Goal: Manage account settings

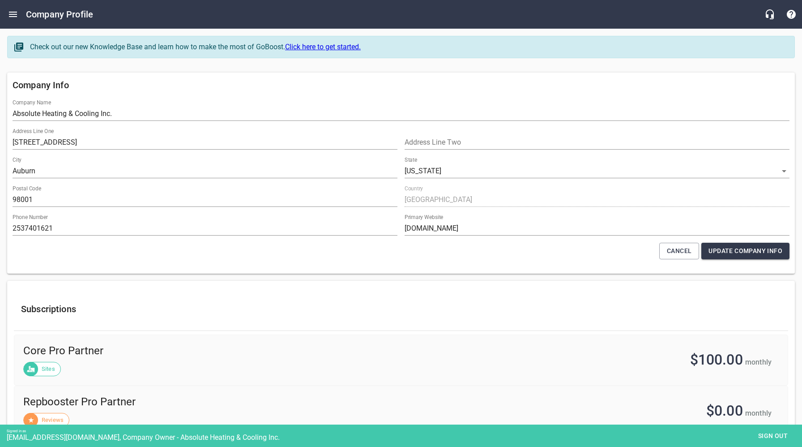
select select "[US_STATE]"
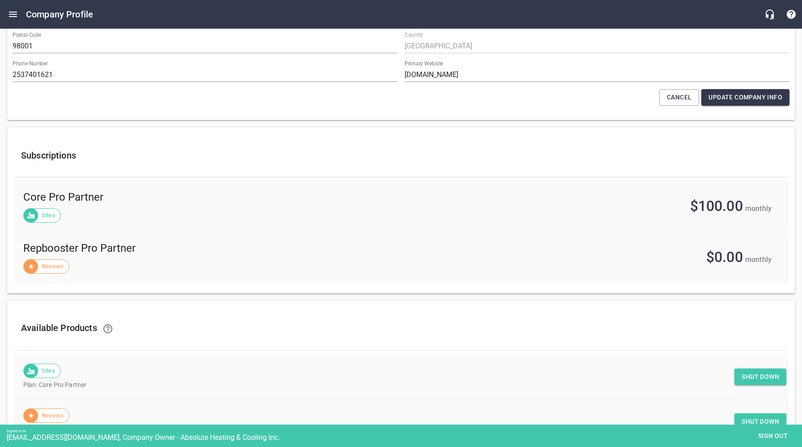
scroll to position [182, 0]
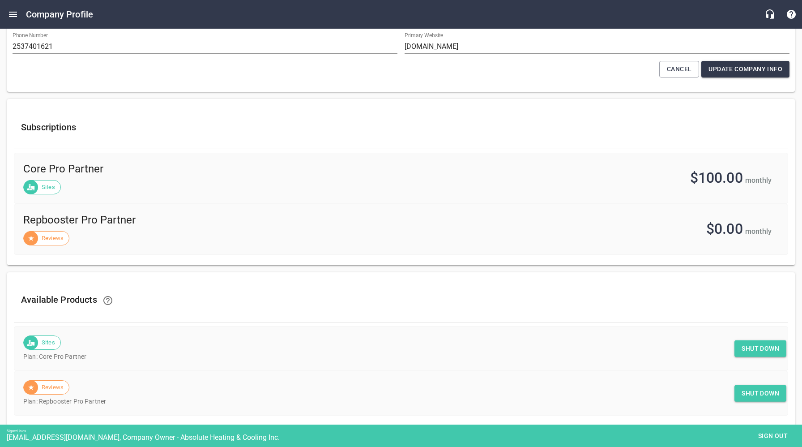
click at [583, 323] on ul "Sites Plan: Core Pro Partner Shut down Reviews Plan: Repbooster Pro Partner Shu…" at bounding box center [401, 370] width 775 height 97
click at [756, 348] on span "Shut down" at bounding box center [761, 348] width 38 height 11
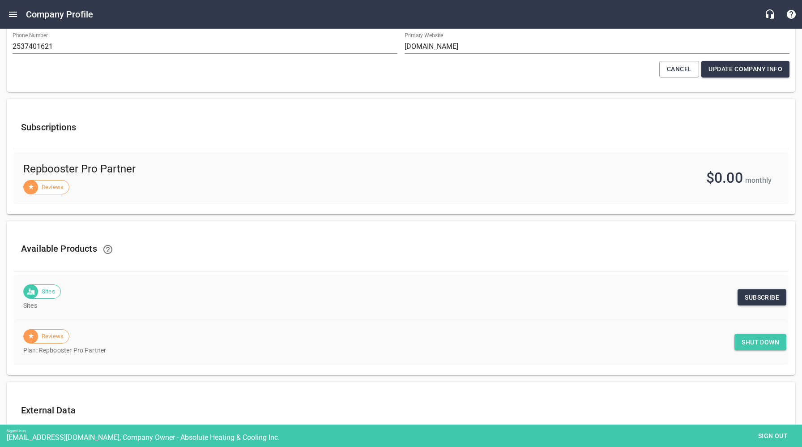
scroll to position [0, 0]
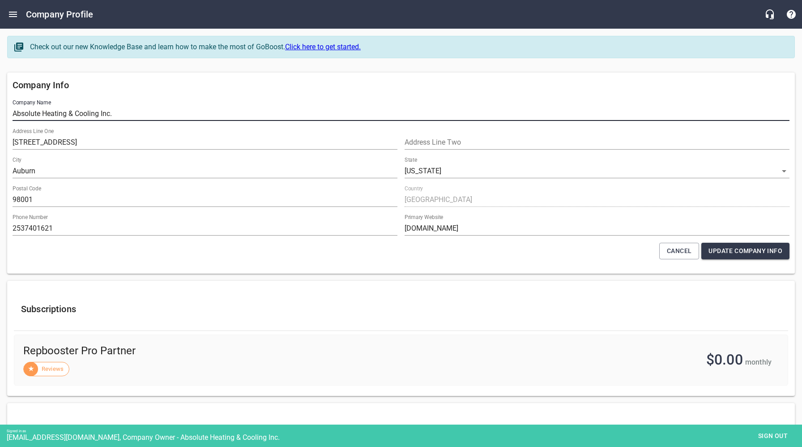
drag, startPoint x: 121, startPoint y: 112, endPoint x: 10, endPoint y: 113, distance: 111.5
click at [9, 112] on div "Company Name Absolute Heating & Cooling Inc." at bounding box center [401, 110] width 784 height 29
click at [771, 435] on span "Sign out" at bounding box center [773, 435] width 38 height 11
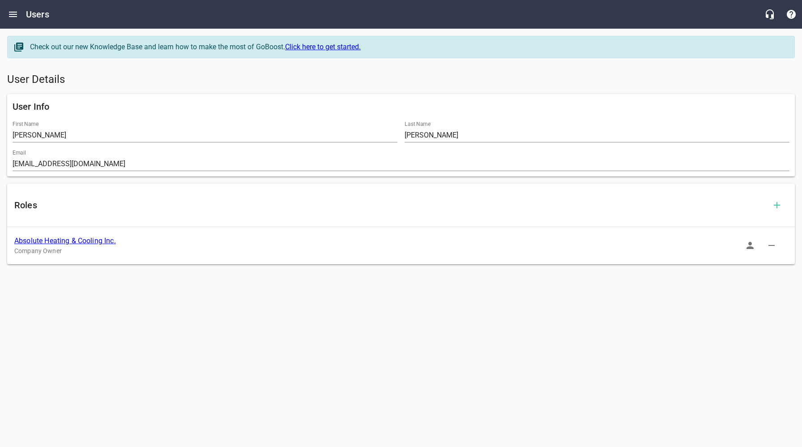
click at [90, 243] on link "Absolute Heating & Cooling Inc." at bounding box center [65, 240] width 102 height 9
